Goal: Information Seeking & Learning: Learn about a topic

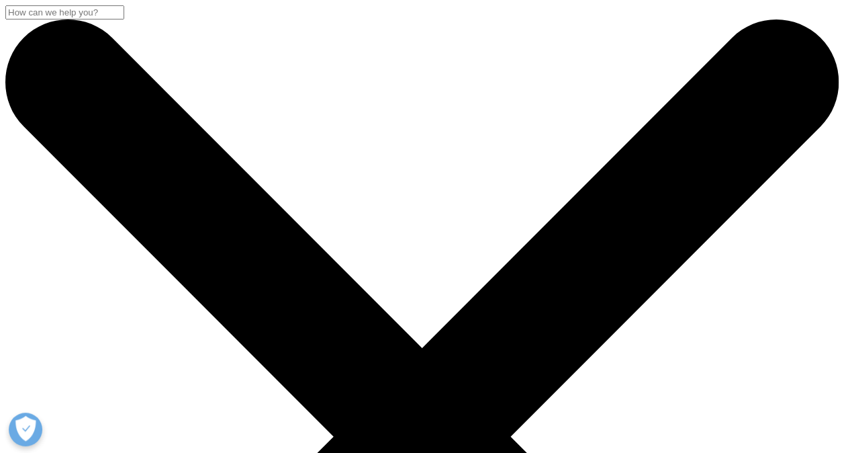
click at [124, 19] on input "Search" at bounding box center [64, 12] width 119 height 14
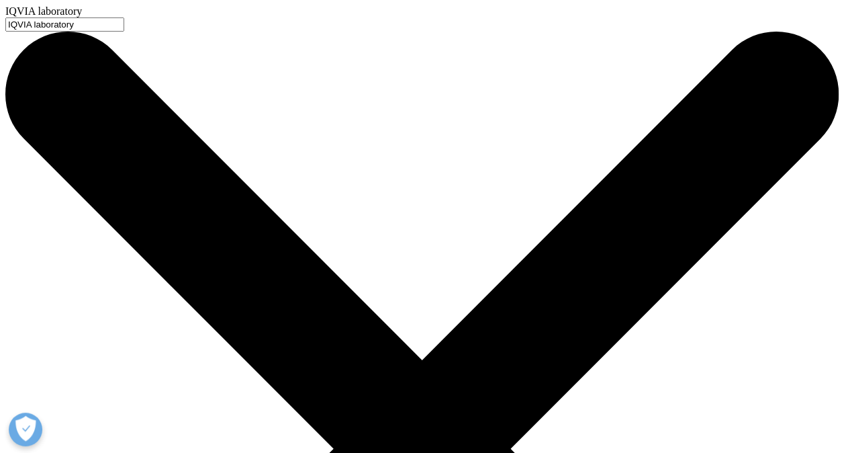
type input "IQVIA laboratory"
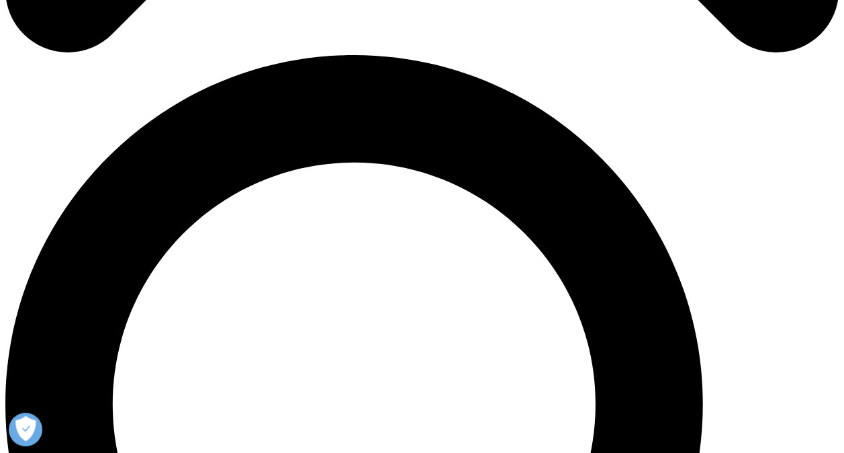
scroll to position [804, 0]
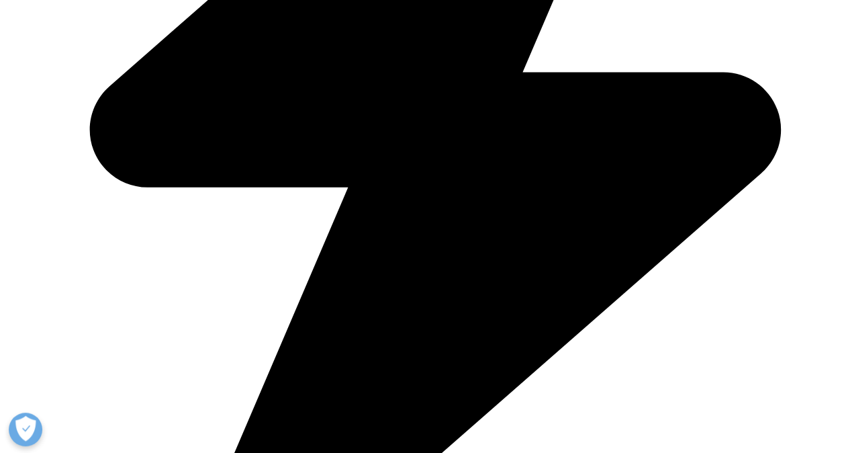
scroll to position [1662, 0]
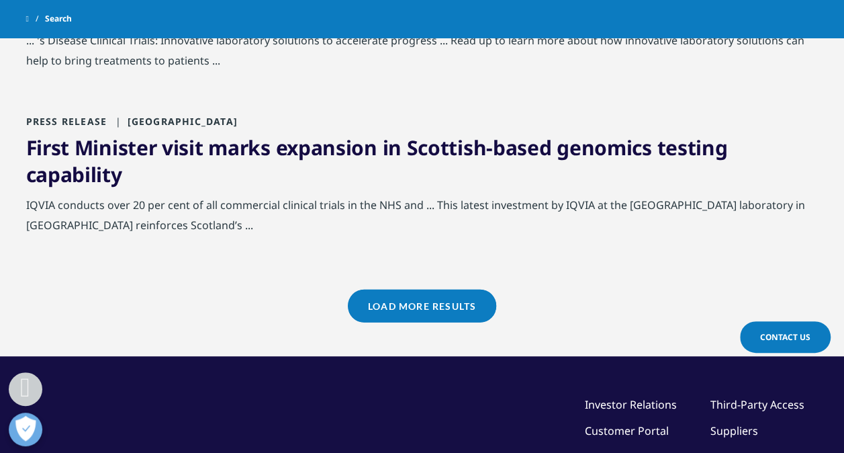
click at [434, 302] on link "Load More Results" at bounding box center [422, 305] width 148 height 33
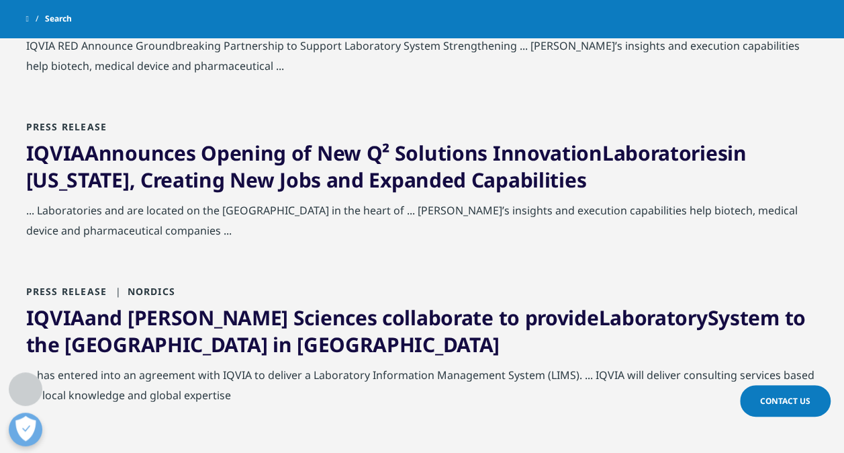
scroll to position [861, 0]
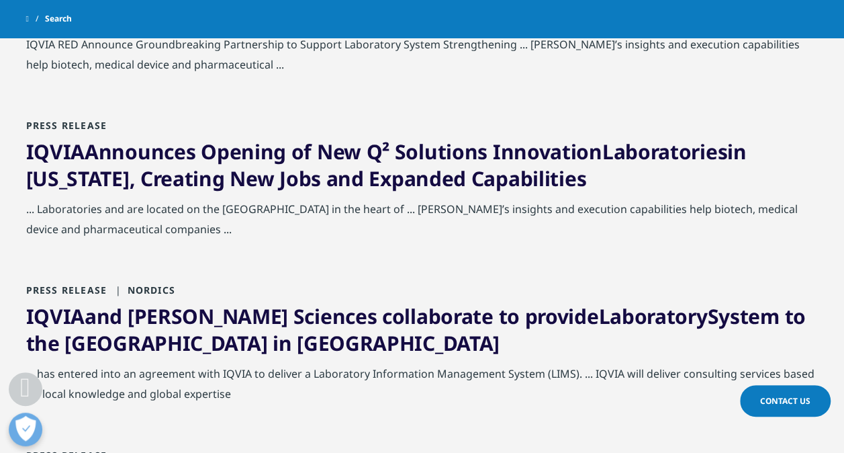
click at [385, 171] on link "IQVIA Announces Opening of New Q² Solutions Innovation Laboratories in North Ca…" at bounding box center [386, 165] width 721 height 54
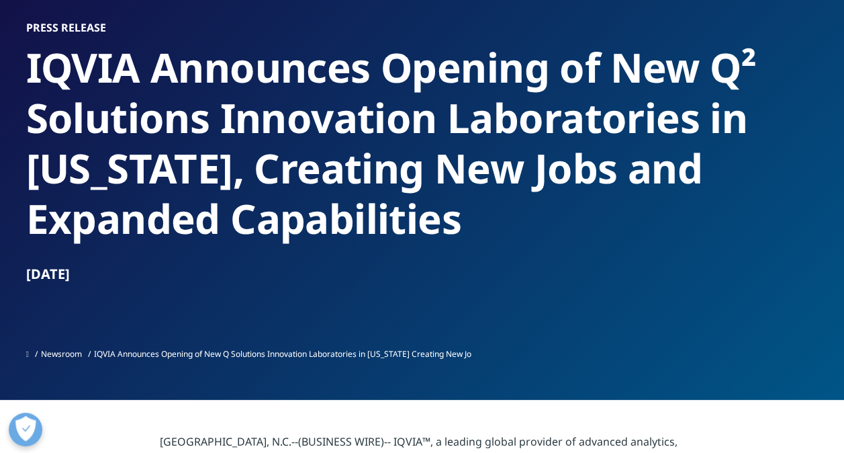
scroll to position [109, 0]
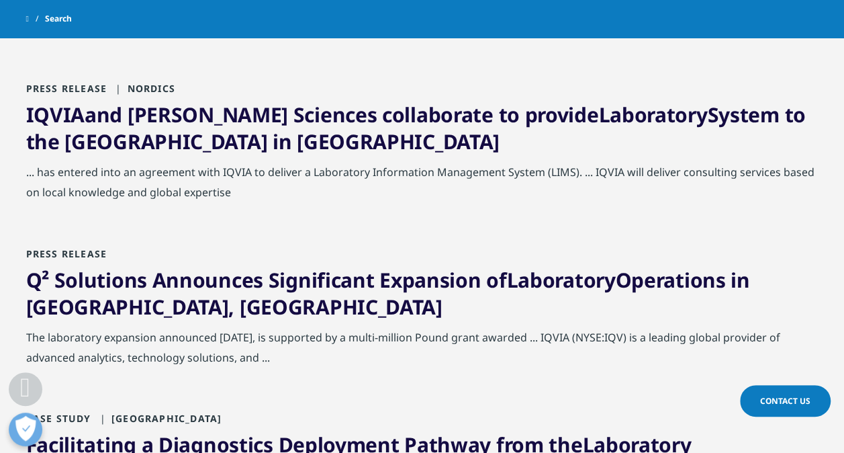
scroll to position [1064, 0]
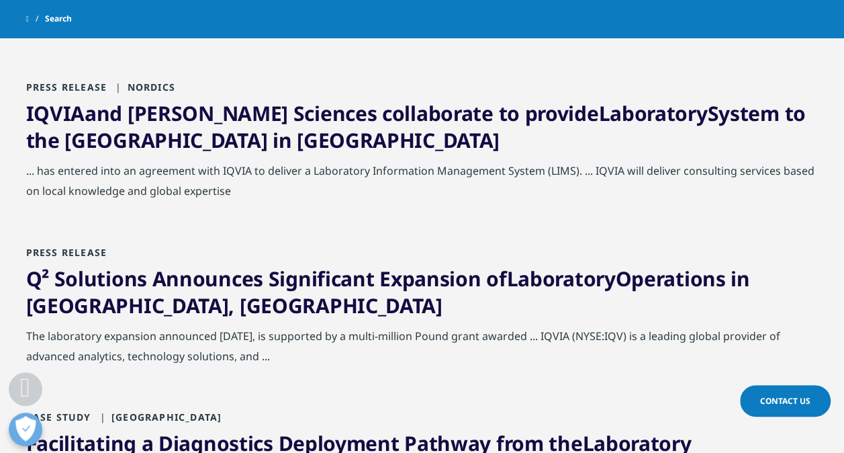
click at [247, 283] on link "Q² Solutions Announces Significant Expansion of Laboratory Operations in Scotla…" at bounding box center [388, 291] width 724 height 54
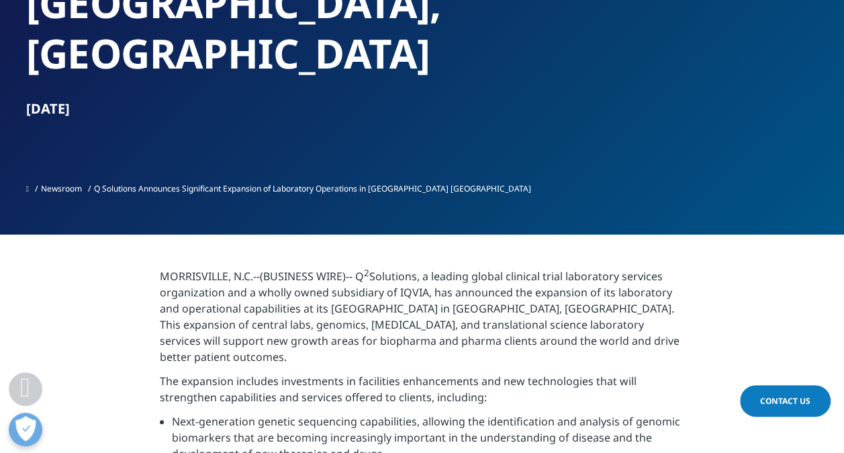
scroll to position [279, 0]
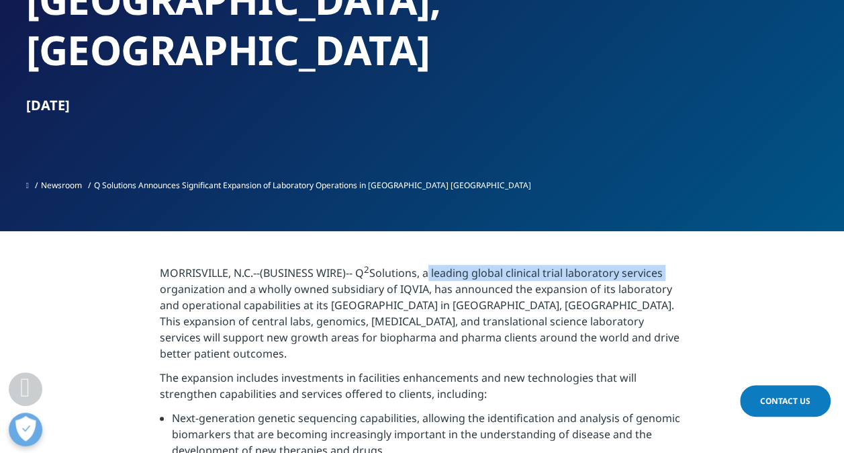
drag, startPoint x: 665, startPoint y: 226, endPoint x: 428, endPoint y: 226, distance: 237.1
click at [428, 265] on p "[GEOGRAPHIC_DATA], N.C.--(BUSINESS WIRE)-- Q 2 Solutions, a leading global clin…" at bounding box center [422, 317] width 525 height 105
copy p "a leading global clinical trial laboratory services"
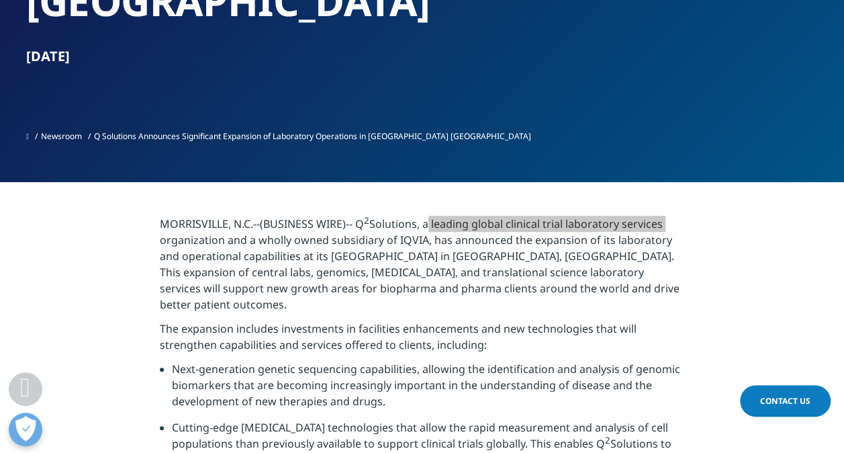
scroll to position [332, 0]
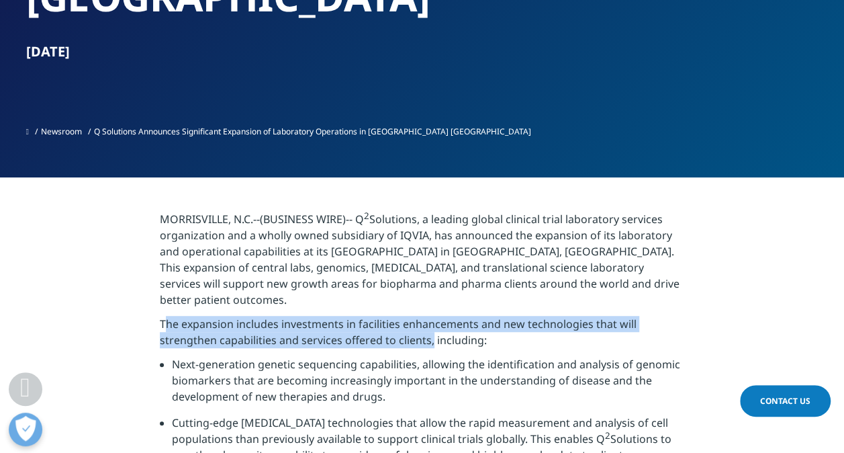
drag, startPoint x: 428, startPoint y: 279, endPoint x: 158, endPoint y: 267, distance: 270.3
copy p "The expansion includes investments in facilities enhancements and new technolog…"
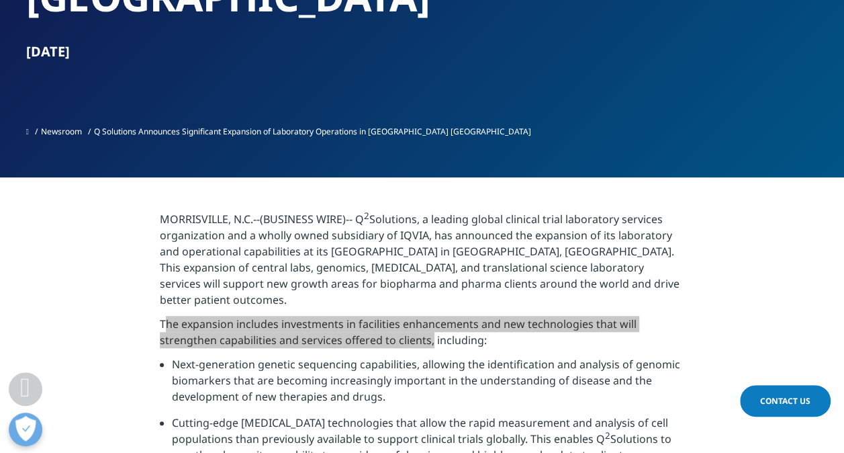
scroll to position [393, 0]
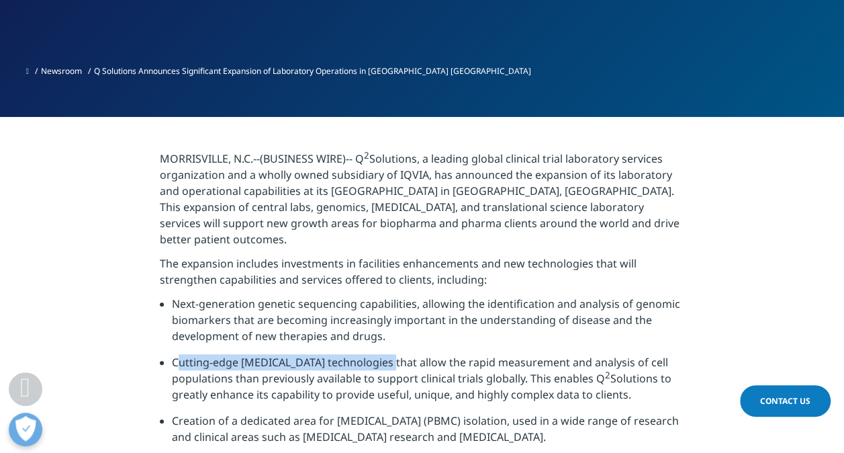
drag, startPoint x: 383, startPoint y: 300, endPoint x: 175, endPoint y: 300, distance: 208.2
click at [175, 354] on li "Cutting-edge [MEDICAL_DATA] technologies that allow the rapid measurement and a…" at bounding box center [428, 383] width 512 height 58
copy li "Cutting-edge [MEDICAL_DATA] technologies"
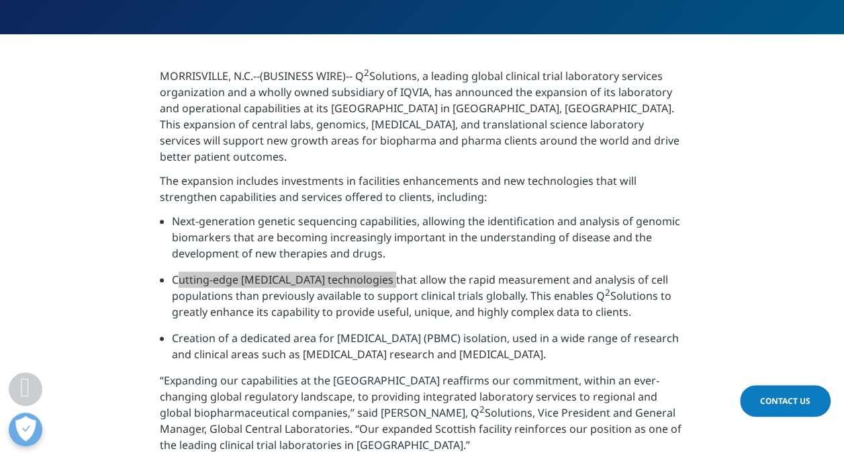
scroll to position [471, 0]
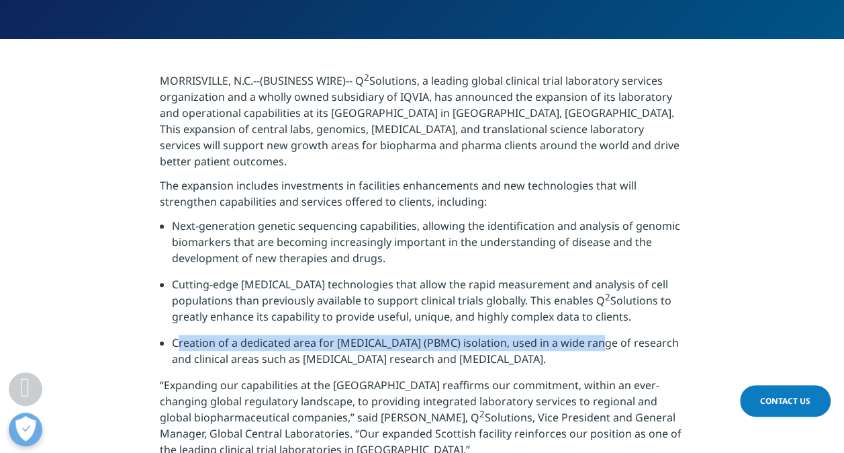
drag, startPoint x: 593, startPoint y: 283, endPoint x: 175, endPoint y: 283, distance: 418.4
click at [175, 334] on li "Creation of a dedicated area for [MEDICAL_DATA] (PBMC) isolation, used in a wid…" at bounding box center [428, 355] width 512 height 42
copy li "Creation of a dedicated area for [MEDICAL_DATA] (PBMC) isolation"
